Goal: Communication & Community: Answer question/provide support

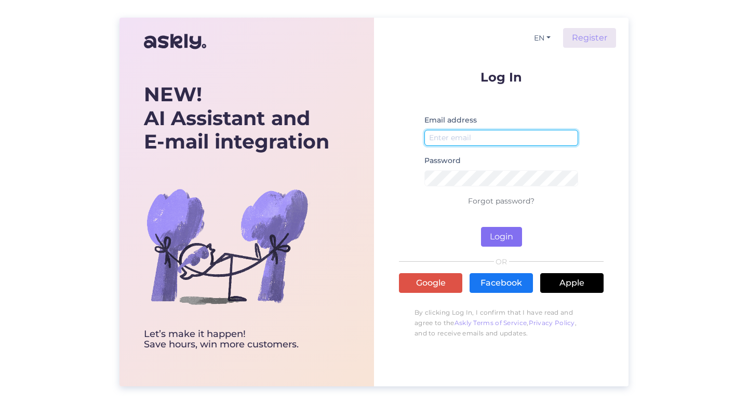
type input "[PERSON_NAME][EMAIL_ADDRESS][DOMAIN_NAME]"
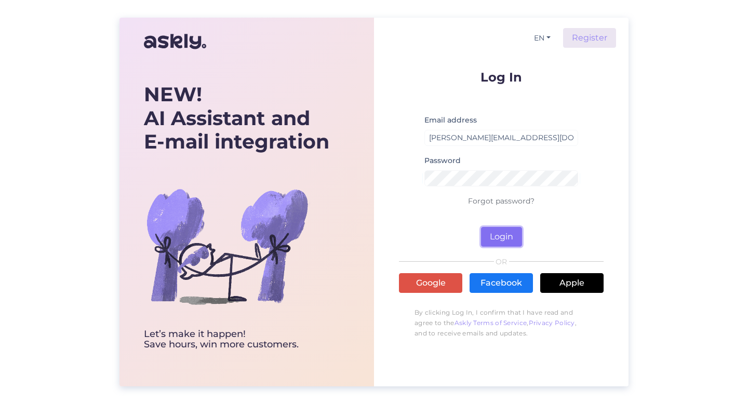
click at [499, 236] on button "Login" at bounding box center [501, 237] width 41 height 20
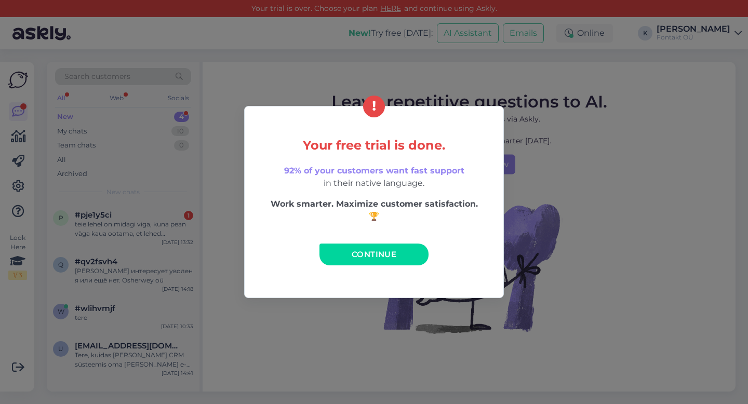
click at [18, 114] on div "Your free trial is done. 92% of your customers want fast support in their nativ…" at bounding box center [374, 202] width 748 height 404
click at [391, 261] on link "Continue" at bounding box center [374, 255] width 109 height 22
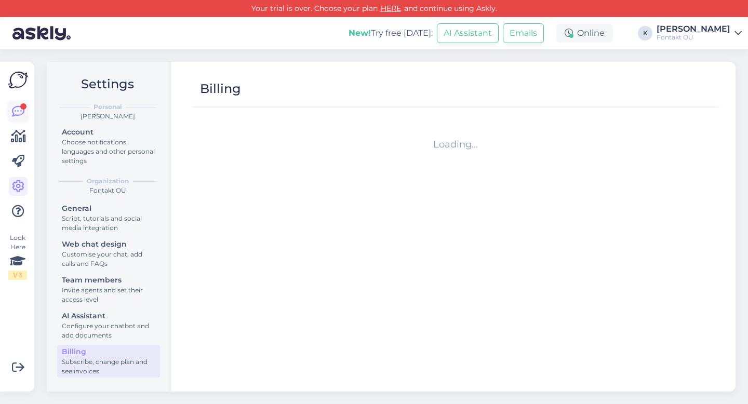
click at [14, 107] on icon at bounding box center [18, 111] width 12 height 12
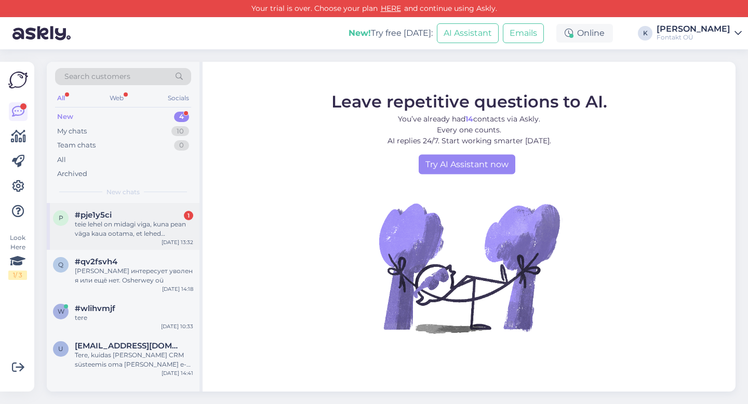
click at [148, 221] on div "teie lehel on midagi viga, kuna pean väga kaua ootama, et lehed avanekisd" at bounding box center [134, 229] width 118 height 19
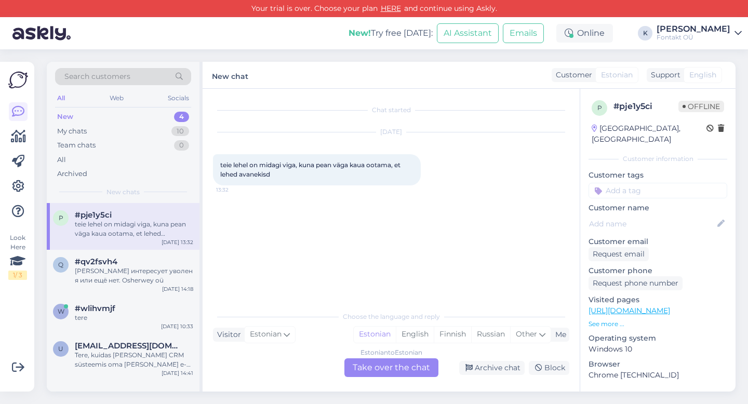
click at [396, 370] on div "Estonian to Estonian Take over the chat" at bounding box center [391, 368] width 94 height 19
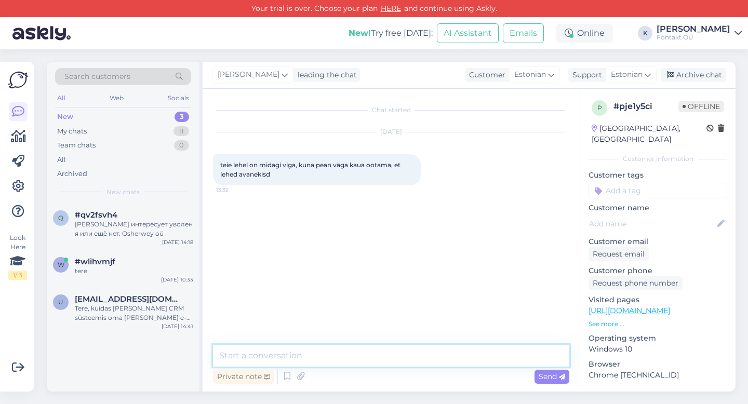
click at [354, 354] on textarea at bounding box center [391, 356] width 356 height 22
type textarea "suur tänu, vaatame seaded üle."
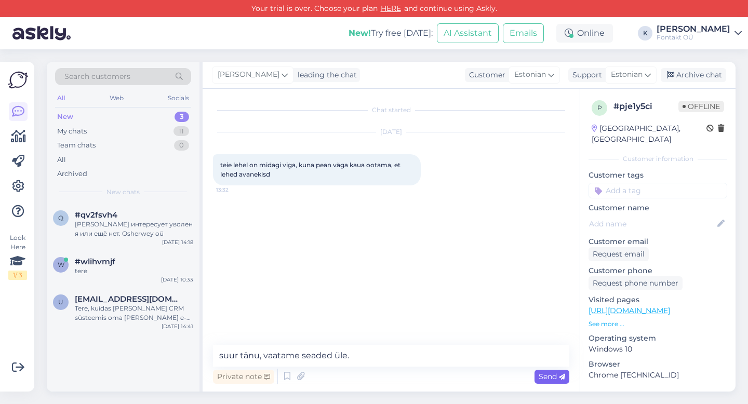
click at [554, 378] on span "Send" at bounding box center [552, 376] width 26 height 9
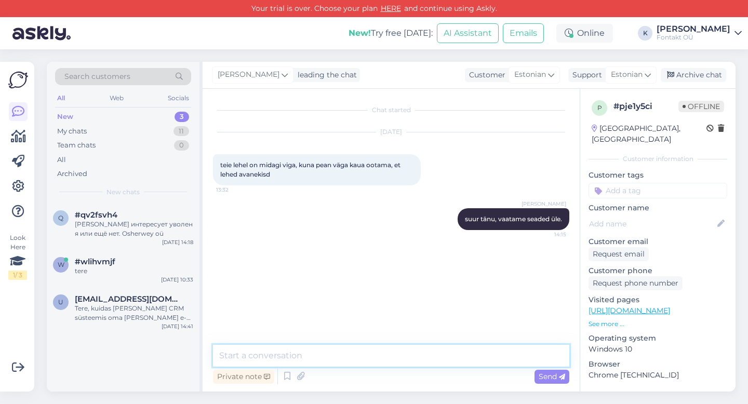
click at [322, 355] on textarea at bounding box center [391, 356] width 356 height 22
type textarea "k"
click at [91, 260] on span "#wlihvmjf" at bounding box center [95, 261] width 41 height 9
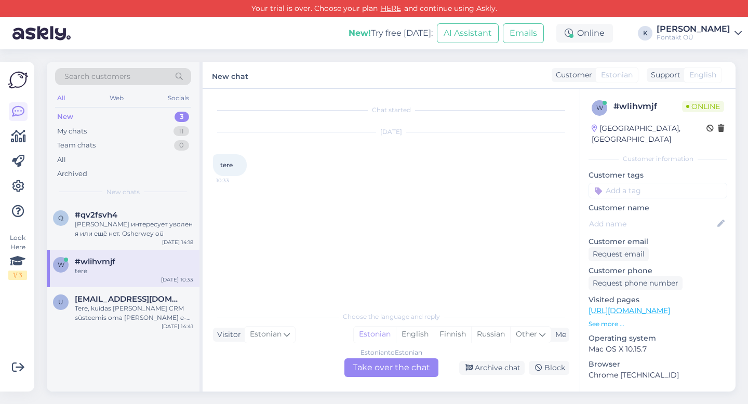
click at [122, 114] on div "New 3" at bounding box center [123, 117] width 136 height 15
click at [108, 213] on span "#qv2fsvh4" at bounding box center [96, 214] width 43 height 9
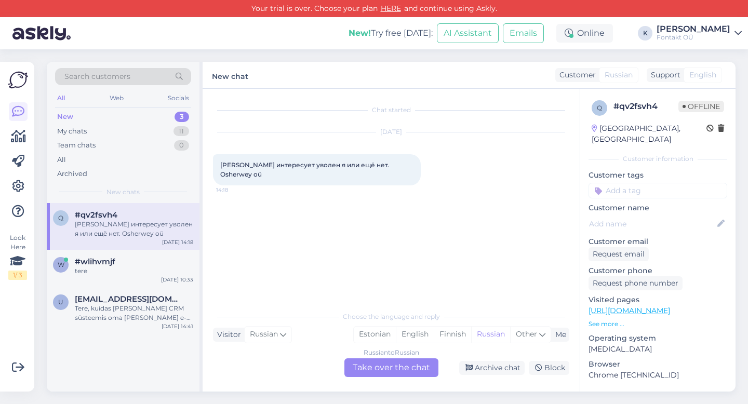
click at [128, 114] on div "New 3" at bounding box center [123, 117] width 136 height 15
click at [99, 136] on div "My chats 11" at bounding box center [123, 131] width 136 height 15
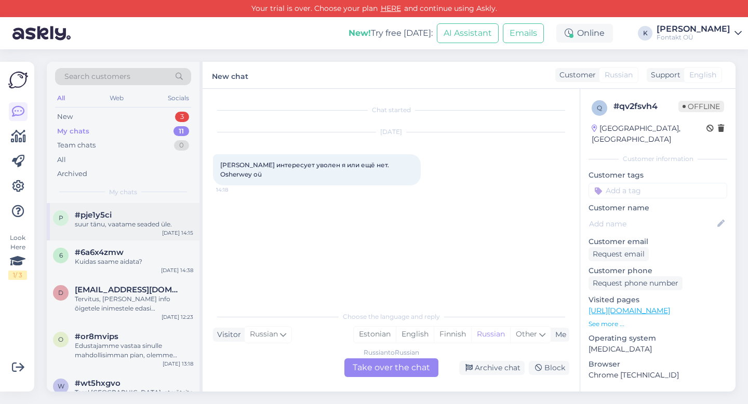
click at [111, 229] on div "p #pje1y5ci suur tänu, vaatame seaded üle. Aug 27 14:15" at bounding box center [123, 221] width 153 height 37
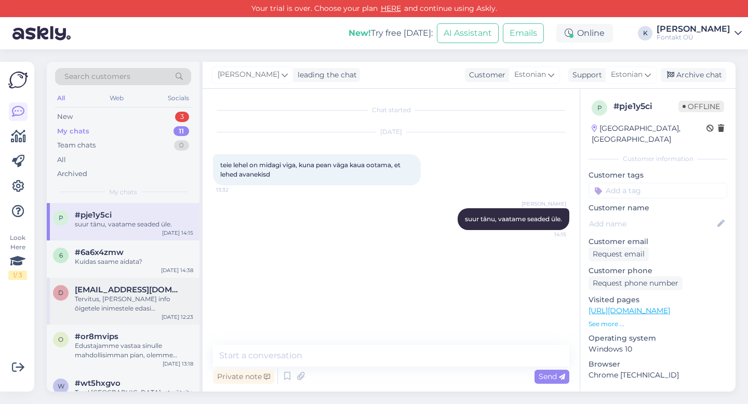
click at [96, 303] on div "Tervitus, annan info õigetele inimestele edasi ja palun tagasisidet anda. Ilmse…" at bounding box center [134, 304] width 118 height 19
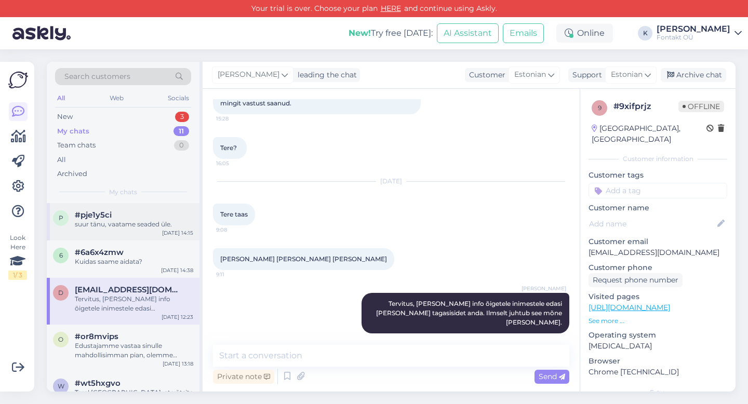
click at [110, 221] on div "suur tänu, vaatame seaded üle." at bounding box center [134, 224] width 118 height 9
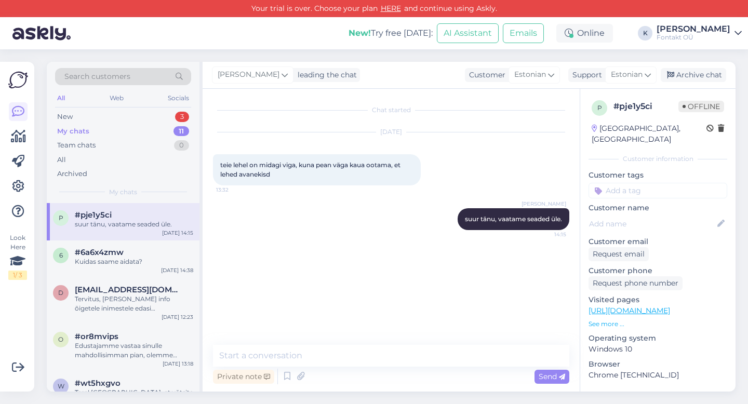
scroll to position [0, 0]
